Goal: Find specific page/section: Find specific page/section

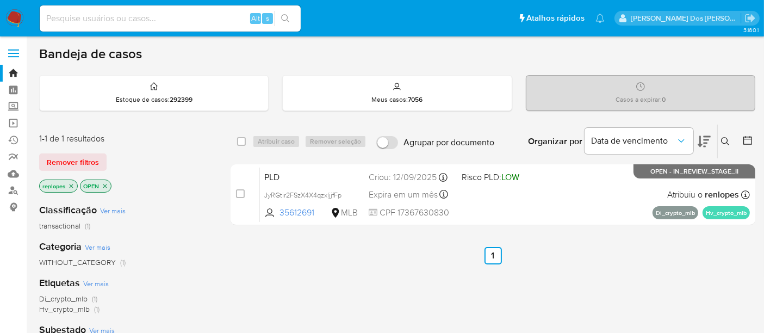
click at [160, 21] on input at bounding box center [170, 18] width 261 height 14
type input "[EMAIL_ADDRESS][DOMAIN_NAME]"
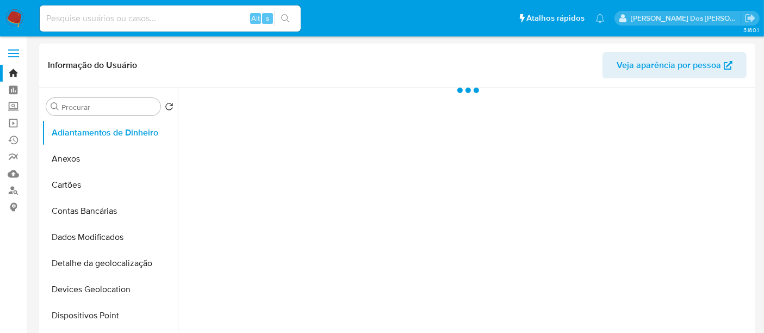
select select "10"
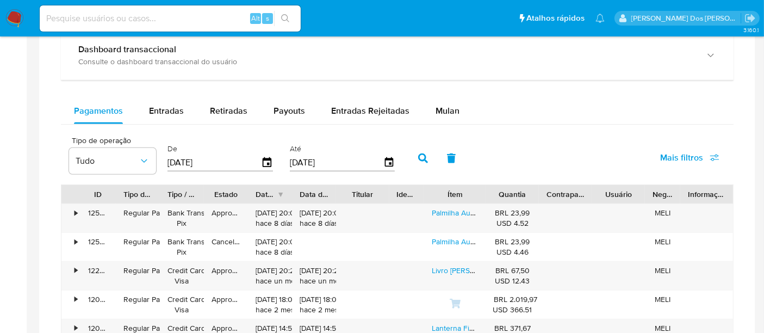
scroll to position [724, 0]
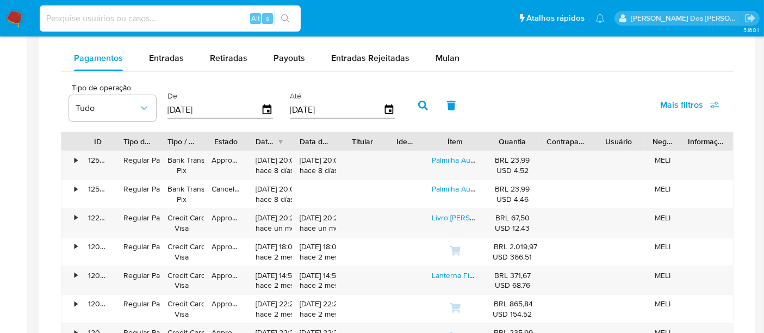
click at [198, 15] on input at bounding box center [170, 18] width 261 height 14
type input "[EMAIL_ADDRESS][DOMAIN_NAME]"
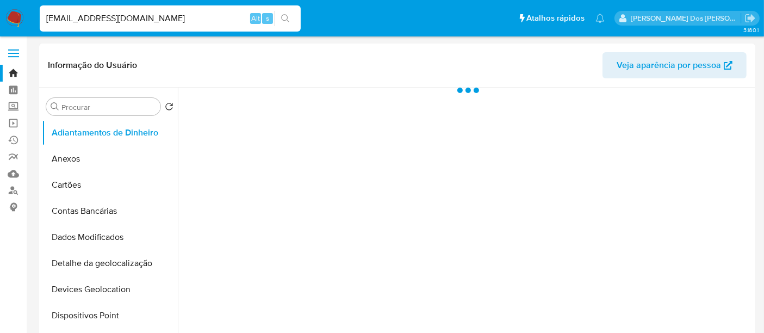
select select "10"
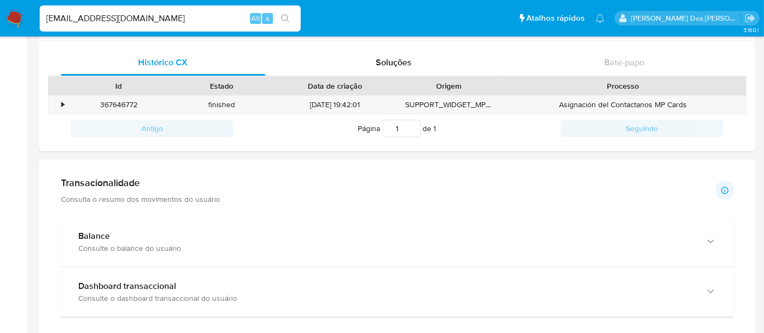
scroll to position [604, 0]
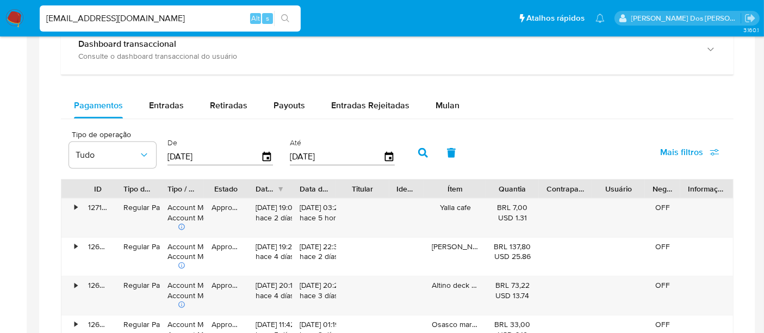
click at [196, 15] on input "renatolopesfilho1011@gmail.com" at bounding box center [170, 18] width 261 height 14
type input "msaluha@yahoo.com"
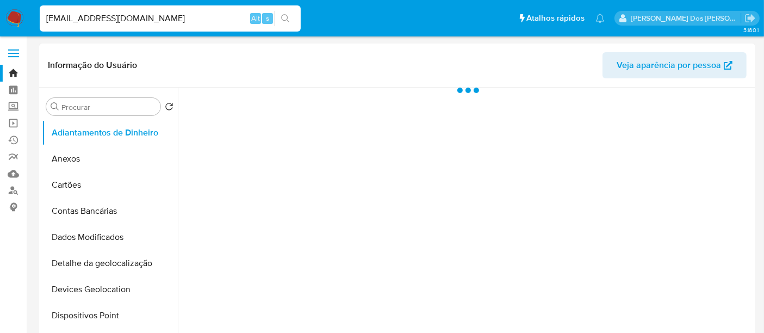
select select "10"
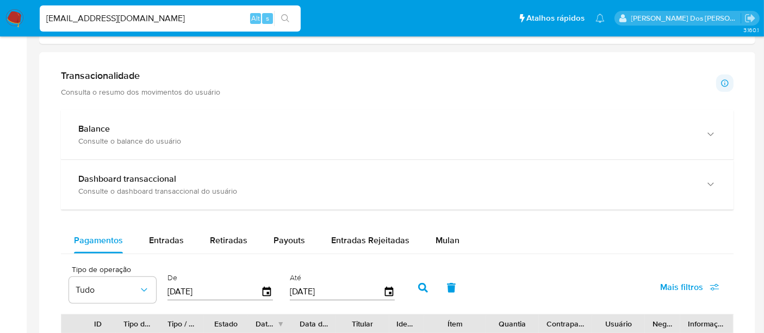
scroll to position [422, 0]
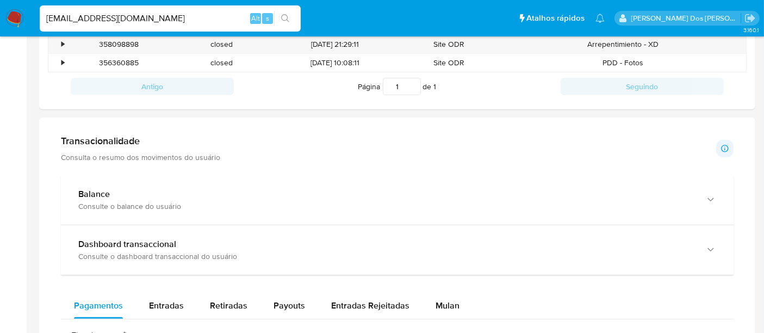
click at [16, 14] on img at bounding box center [14, 18] width 18 height 18
